Goal: Navigation & Orientation: Find specific page/section

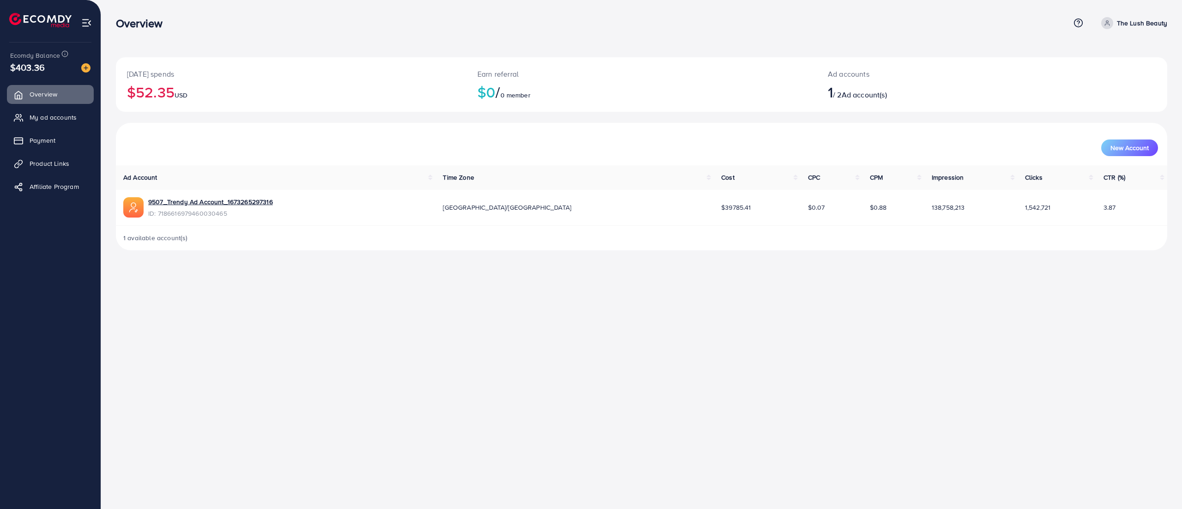
click at [1107, 30] on div "Overview Help Center Contact Support Term and policy About Us The Lush Beauty P…" at bounding box center [641, 23] width 1051 height 25
click at [1126, 23] on p "The Lush Beauty" at bounding box center [1142, 23] width 50 height 11
